Goal: Find specific fact: Find specific page/section

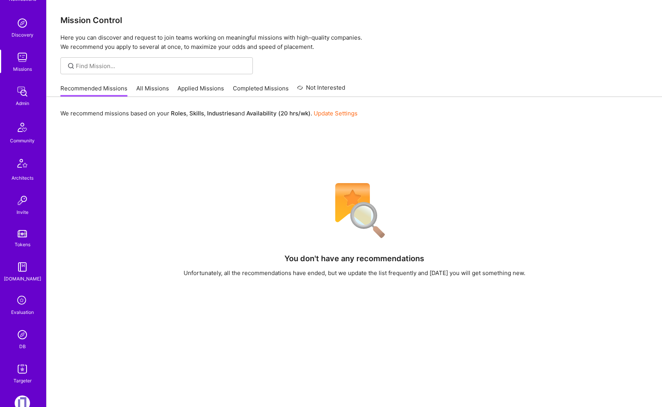
scroll to position [72, 0]
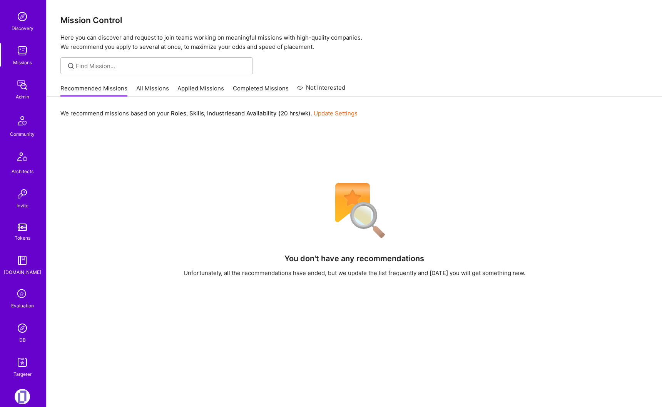
click at [21, 331] on img at bounding box center [22, 328] width 15 height 15
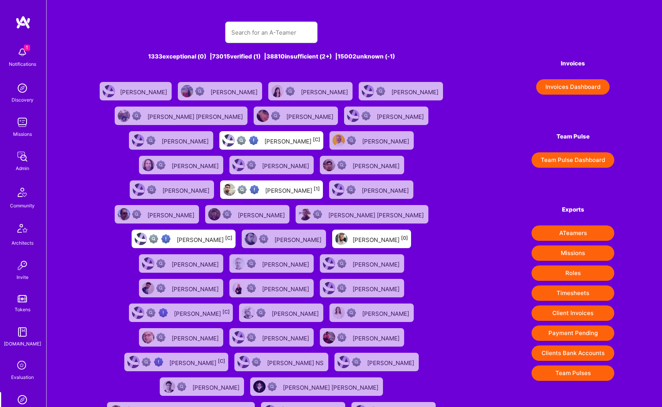
click at [285, 42] on div at bounding box center [271, 33] width 92 height 22
click at [286, 35] on input "text" at bounding box center [271, 33] width 80 height 20
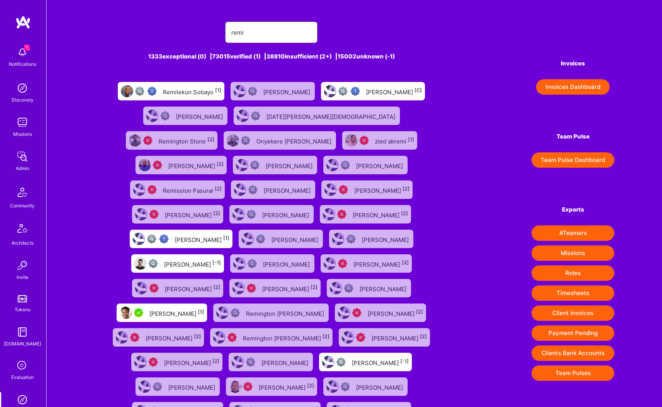
type input "remi"
click at [184, 91] on div "Remilekun Sobayo [1]" at bounding box center [192, 91] width 59 height 10
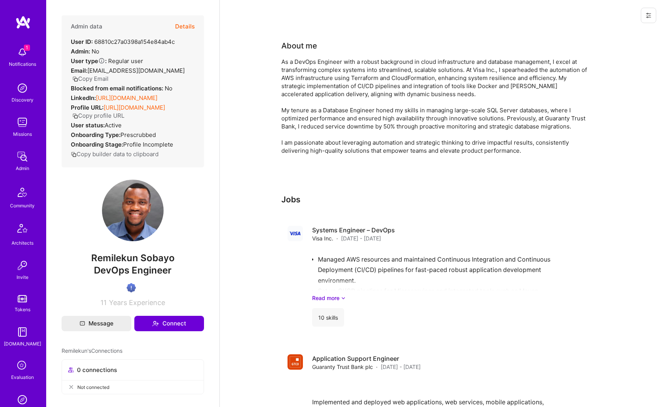
click at [137, 264] on span "Remilekun Sobayo" at bounding box center [133, 259] width 142 height 12
click at [138, 264] on span "Remilekun Sobayo" at bounding box center [133, 259] width 142 height 12
copy span "Remilekun Sobayo"
